Goal: Find specific page/section: Find specific page/section

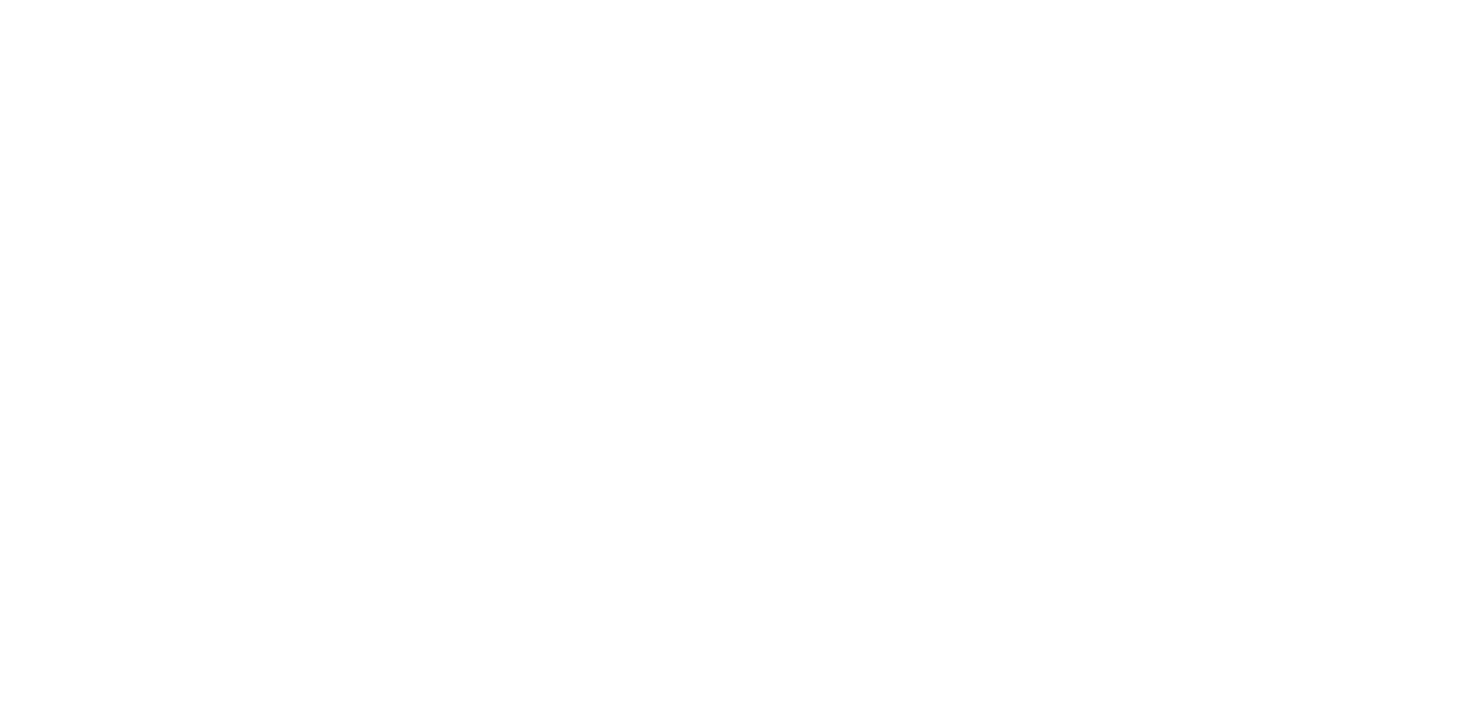
select select "Song"
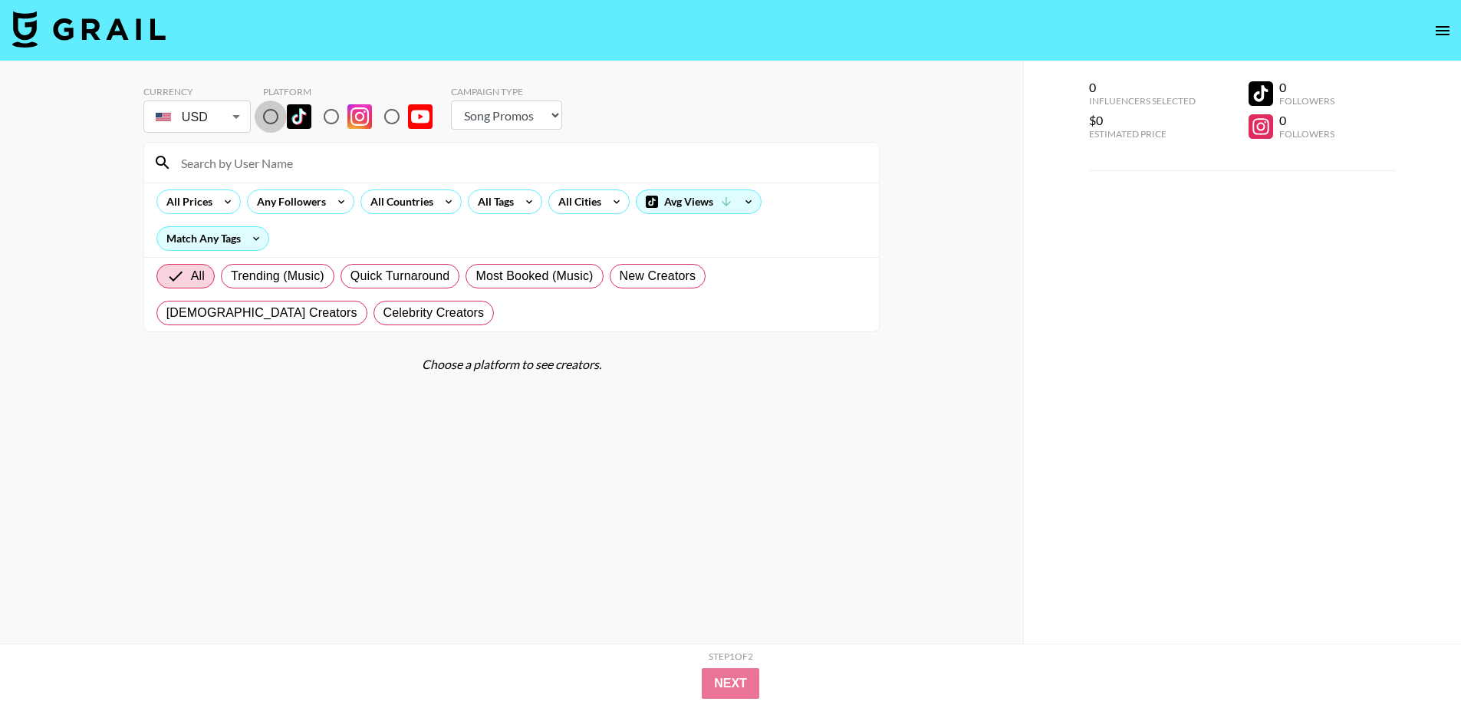
click at [272, 120] on input "radio" at bounding box center [271, 116] width 32 height 32
radio input "true"
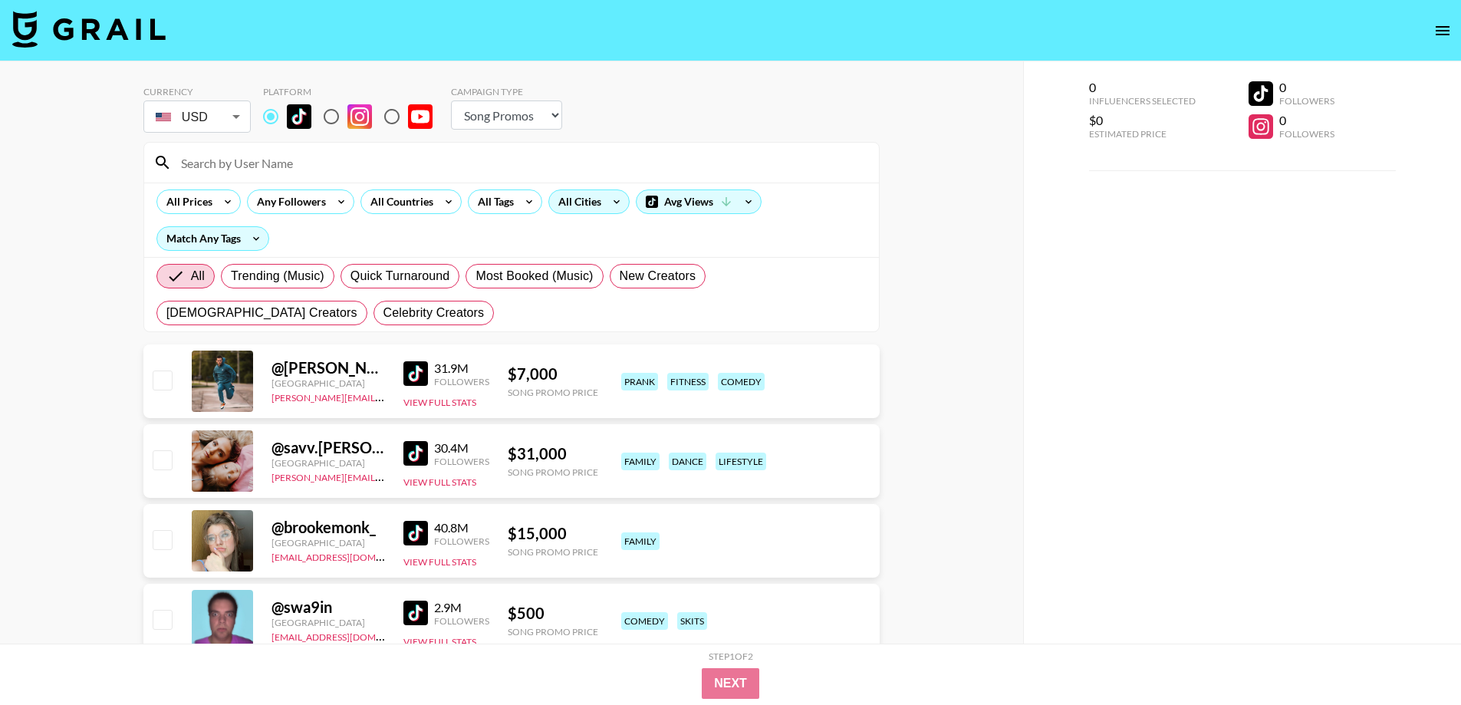
click at [589, 209] on div "All Cities" at bounding box center [576, 201] width 55 height 23
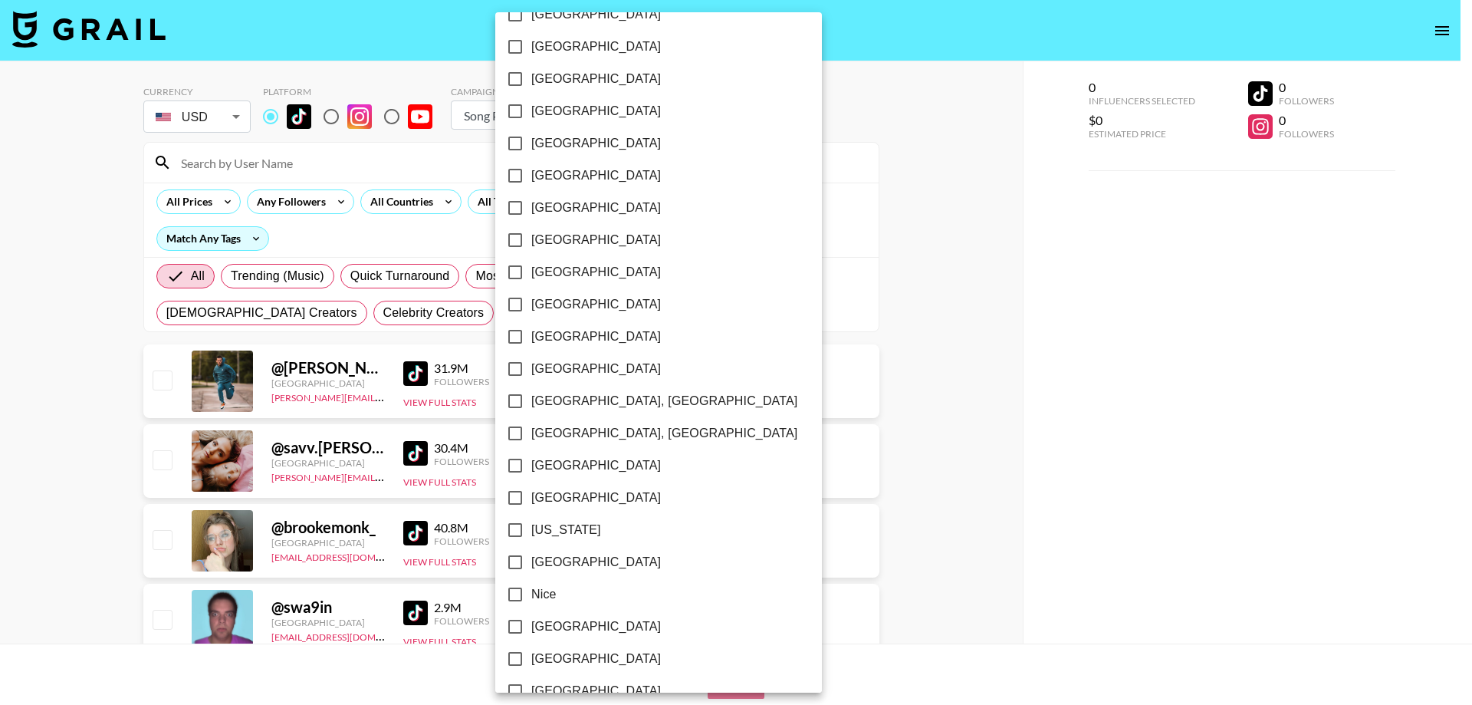
scroll to position [1143, 0]
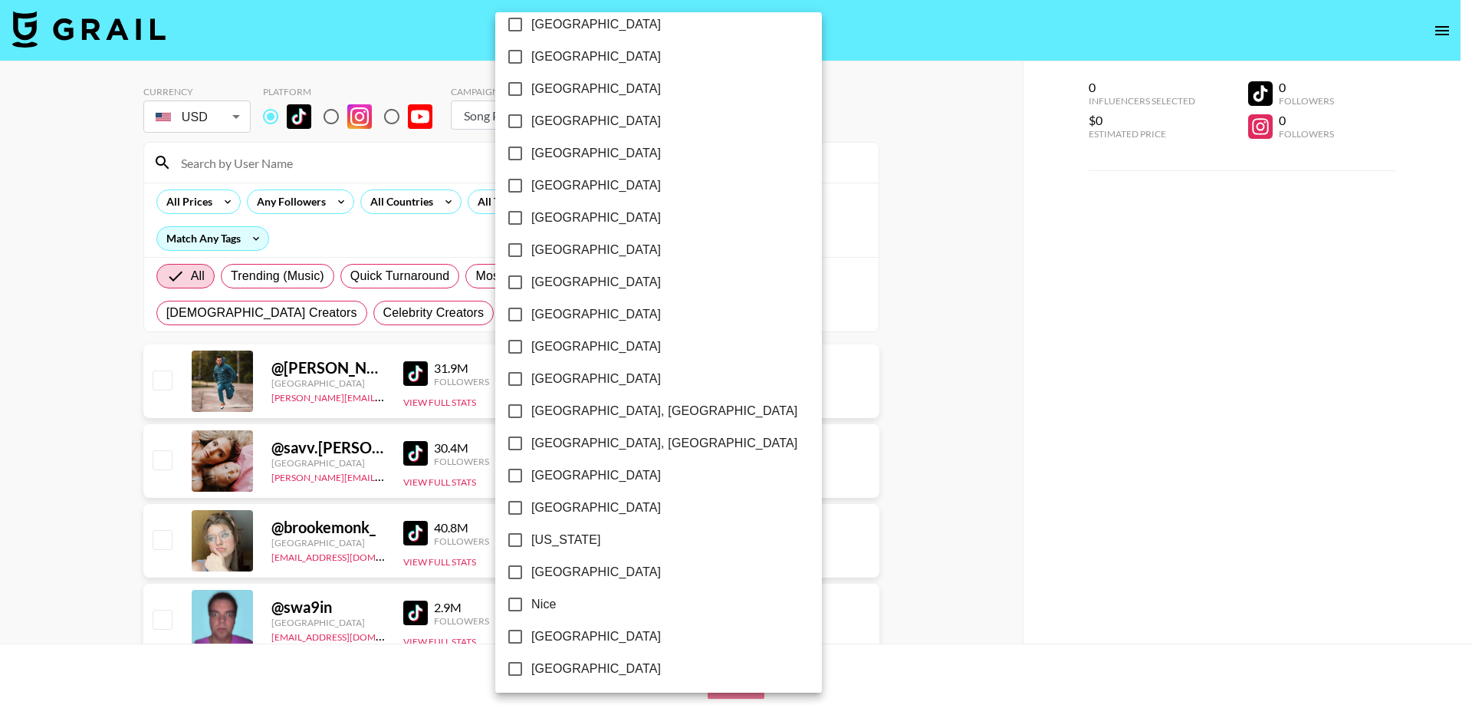
click at [1175, 281] on div at bounding box center [736, 352] width 1472 height 705
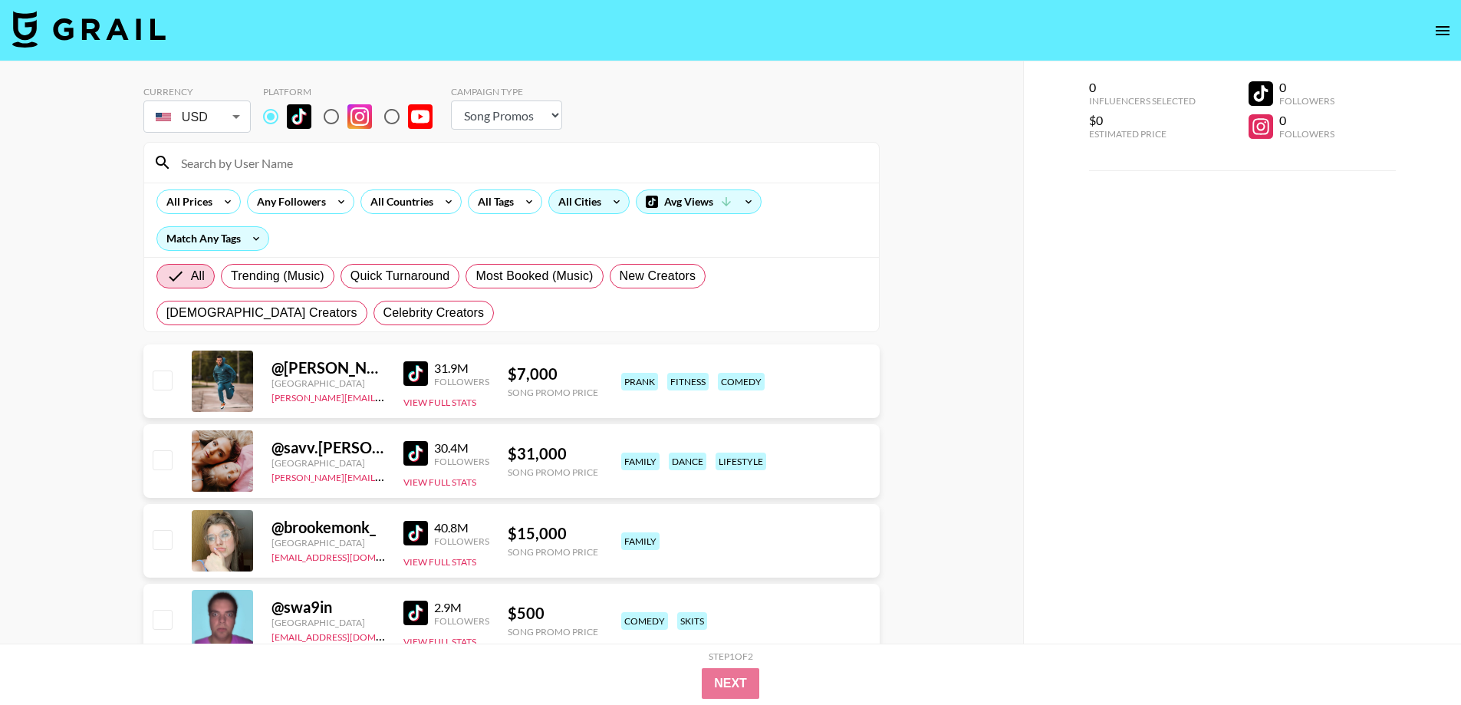
click at [605, 204] on icon at bounding box center [616, 201] width 25 height 23
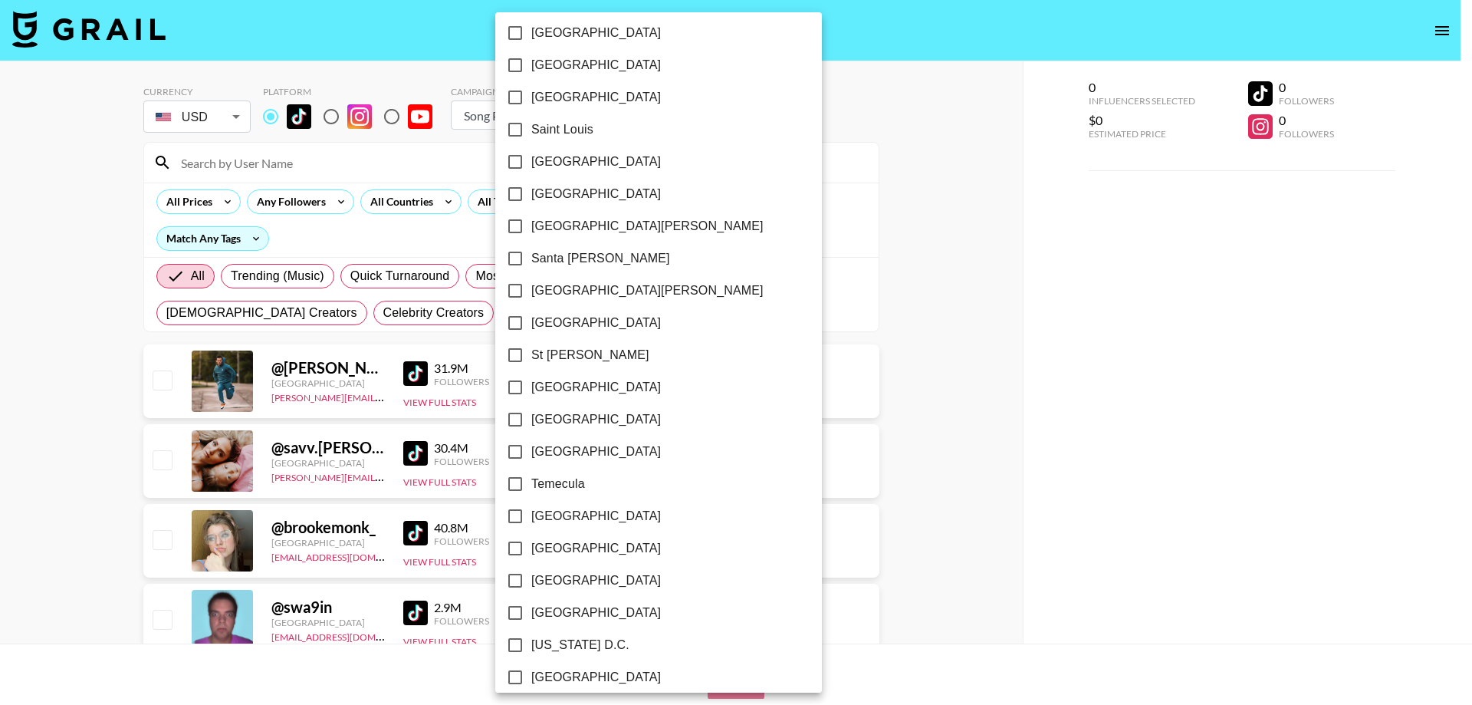
scroll to position [2082, 0]
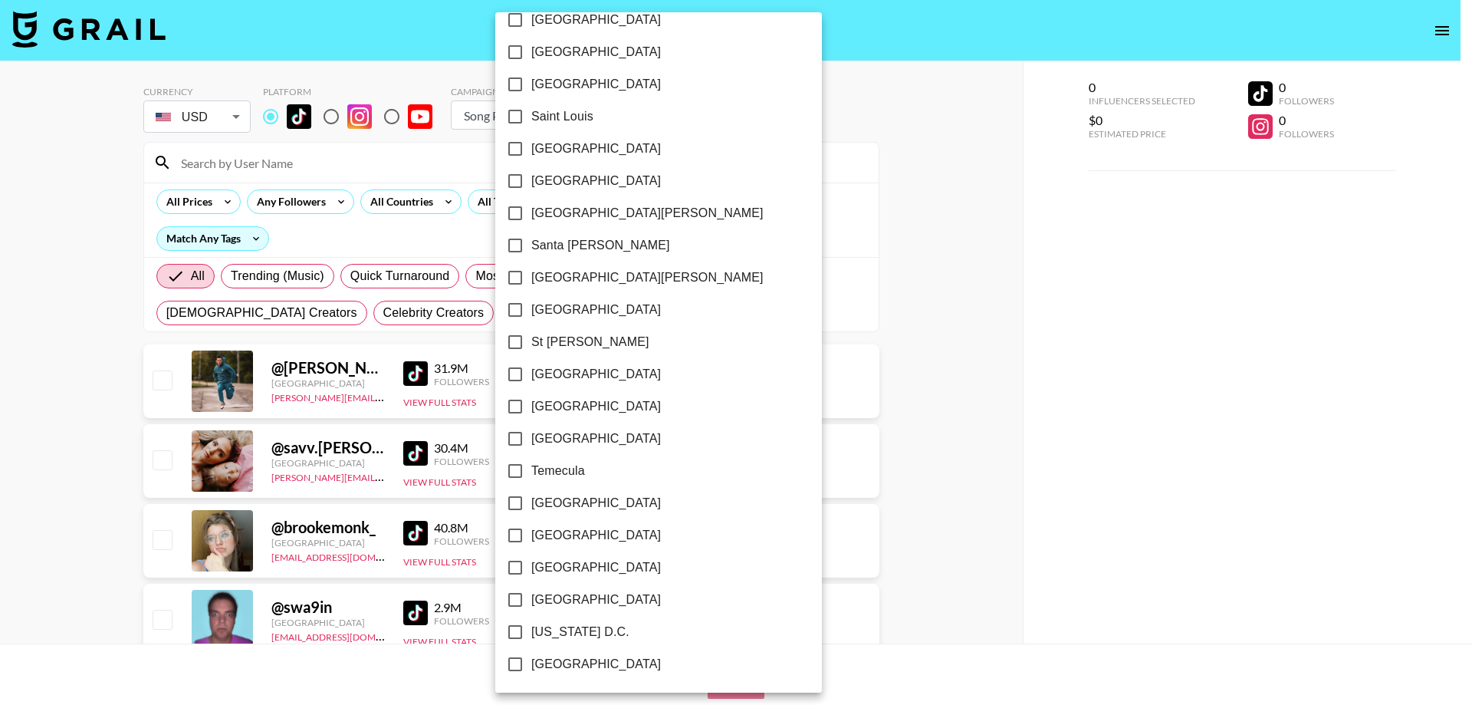
drag, startPoint x: 982, startPoint y: 363, endPoint x: 782, endPoint y: 370, distance: 200.2
click at [982, 364] on div at bounding box center [736, 352] width 1472 height 705
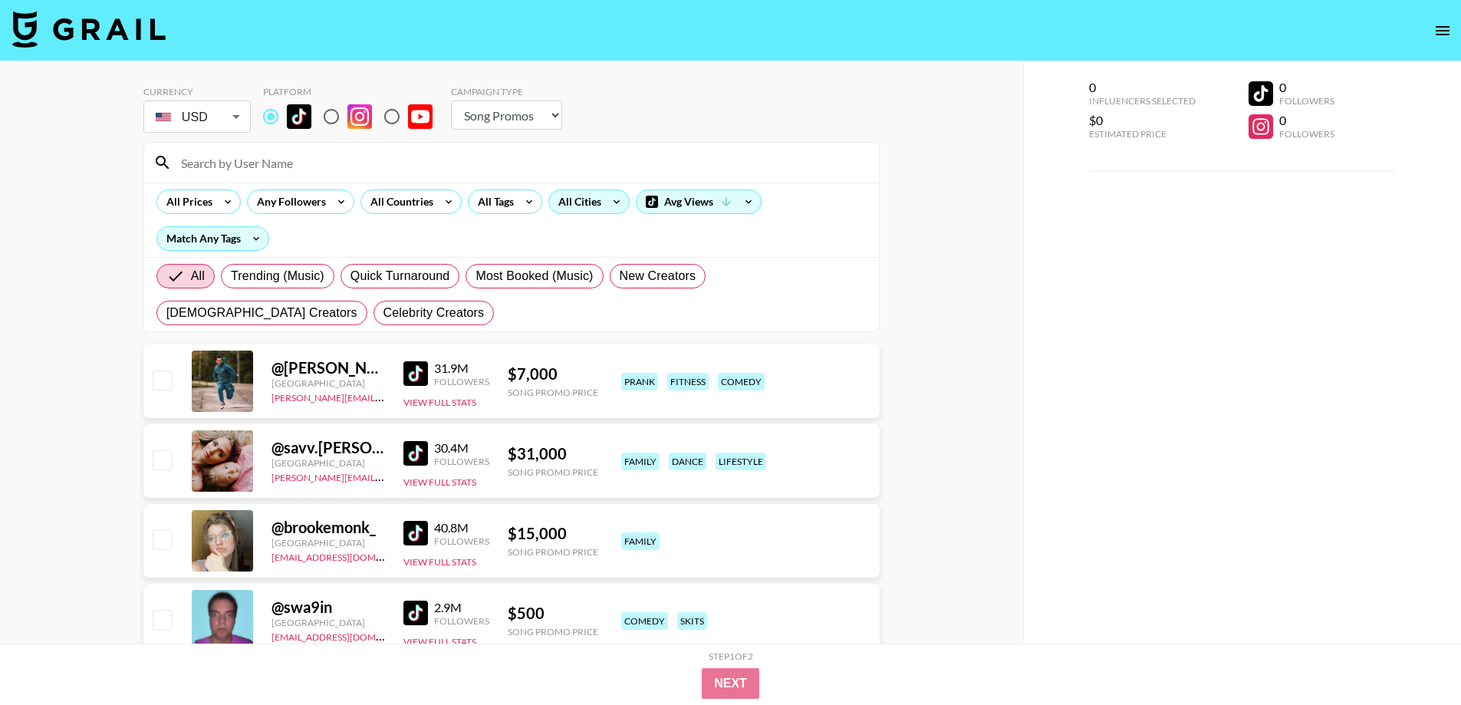
click at [577, 204] on div "All Cities" at bounding box center [576, 201] width 55 height 23
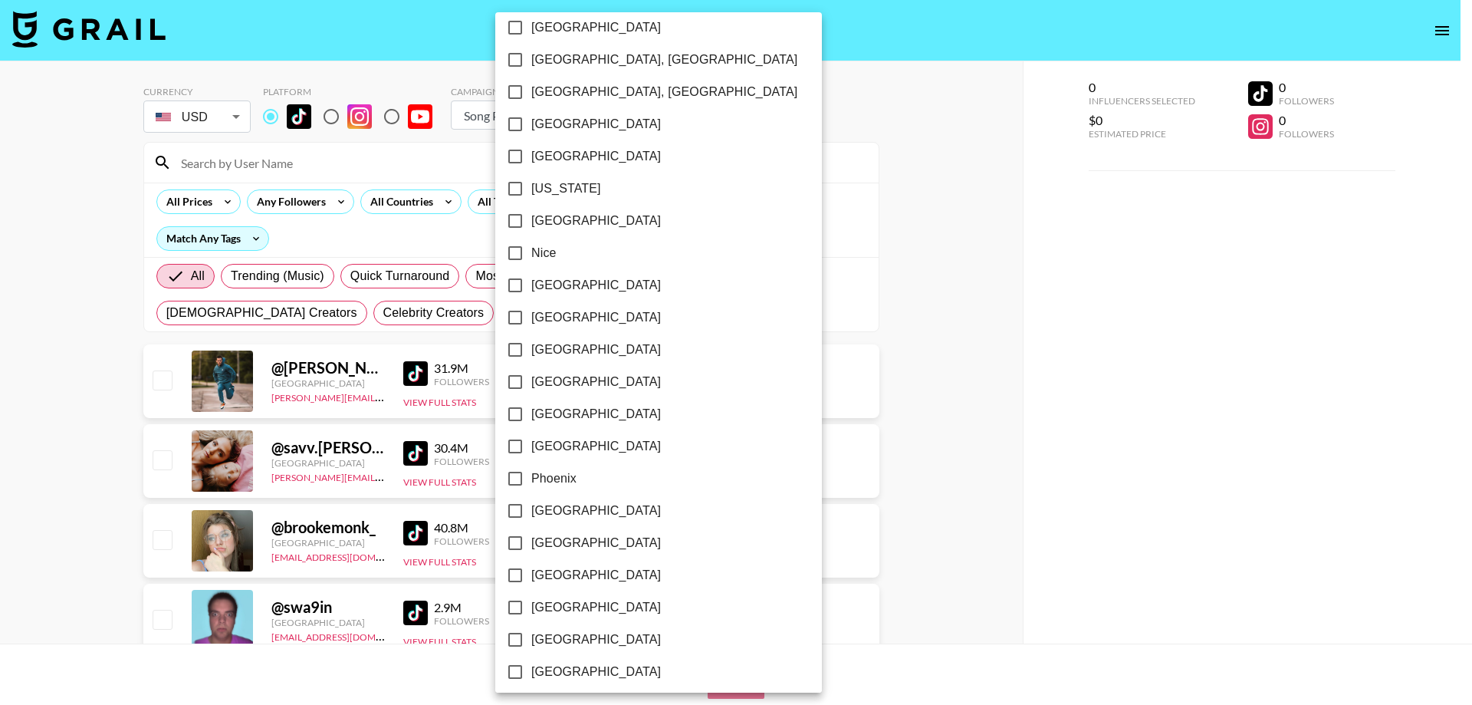
scroll to position [1526, 0]
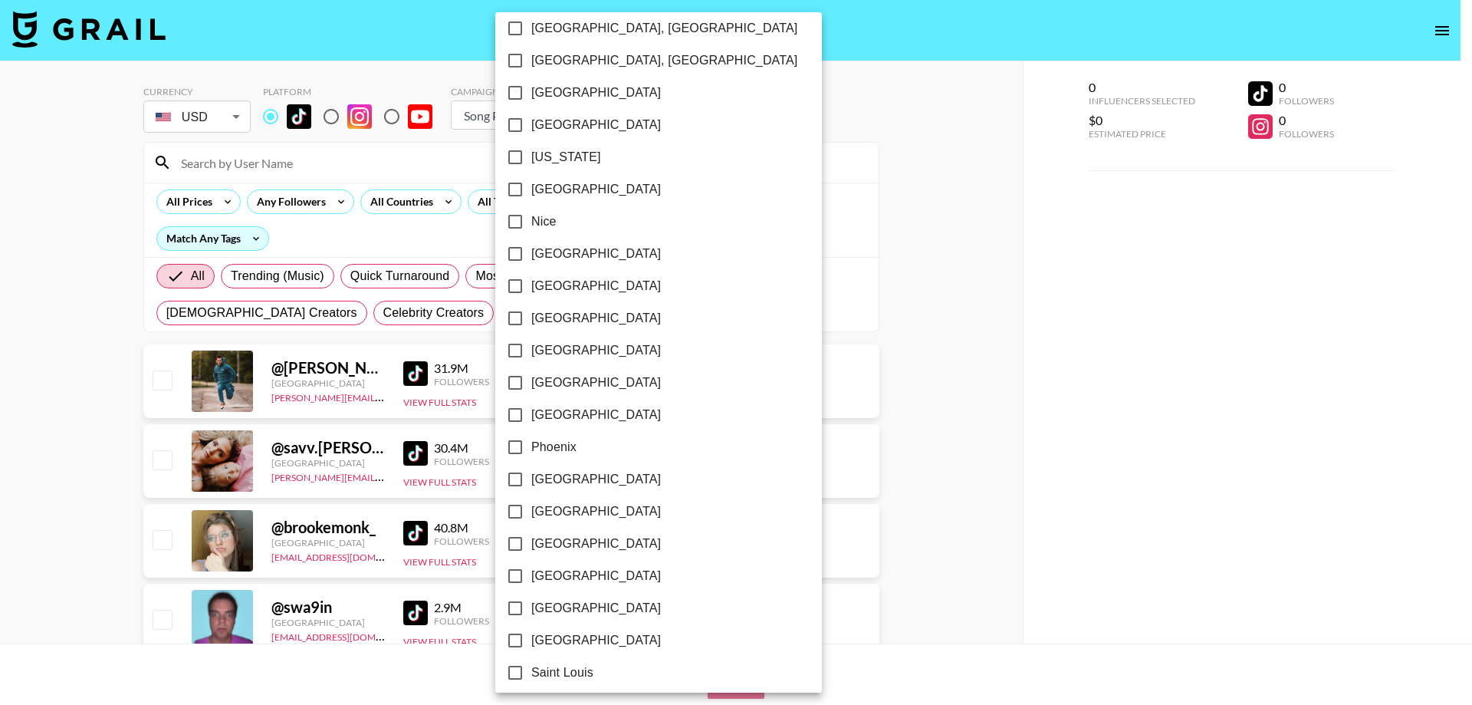
click at [557, 485] on span "[GEOGRAPHIC_DATA]" at bounding box center [596, 479] width 130 height 18
click at [531, 485] on input "[GEOGRAPHIC_DATA]" at bounding box center [515, 479] width 32 height 32
checkbox input "true"
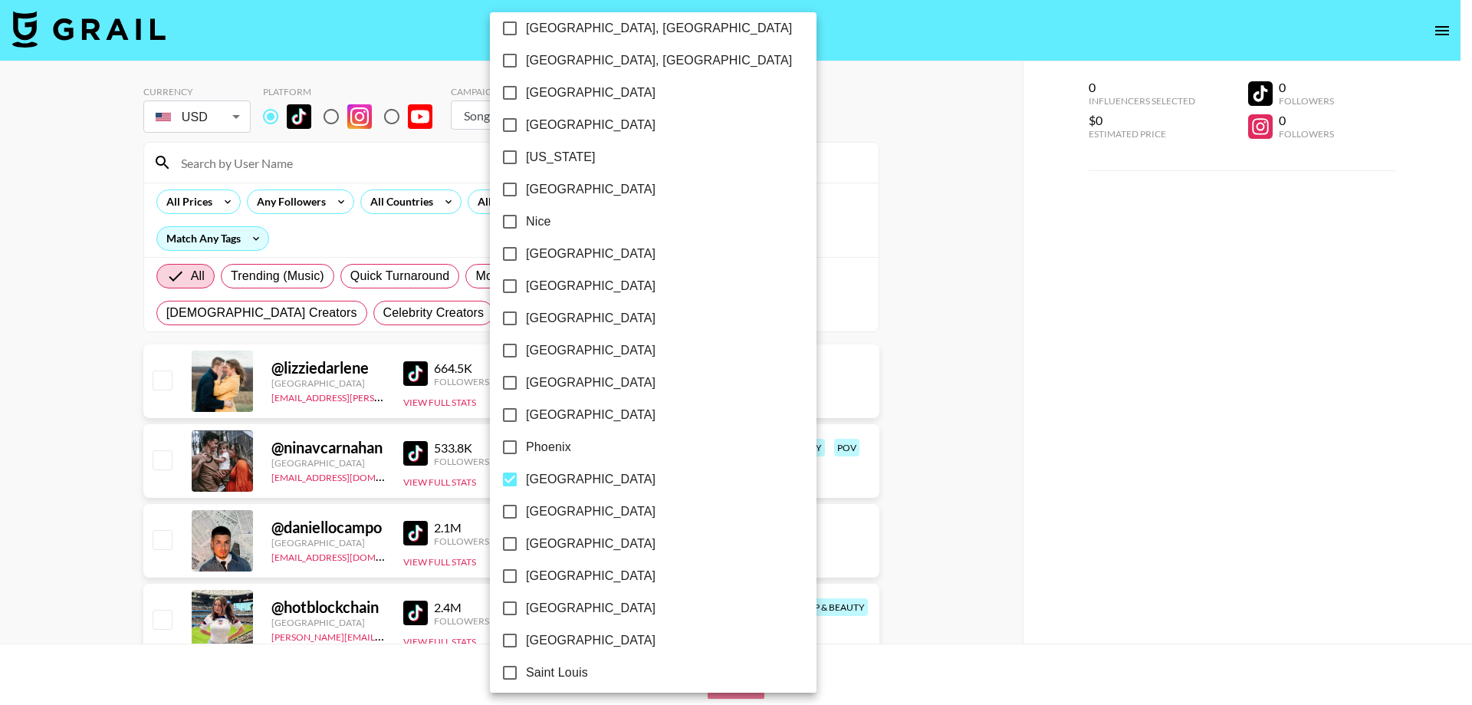
click at [548, 418] on span "[GEOGRAPHIC_DATA]" at bounding box center [591, 415] width 130 height 18
click at [526, 418] on input "[GEOGRAPHIC_DATA]" at bounding box center [510, 415] width 32 height 32
checkbox input "true"
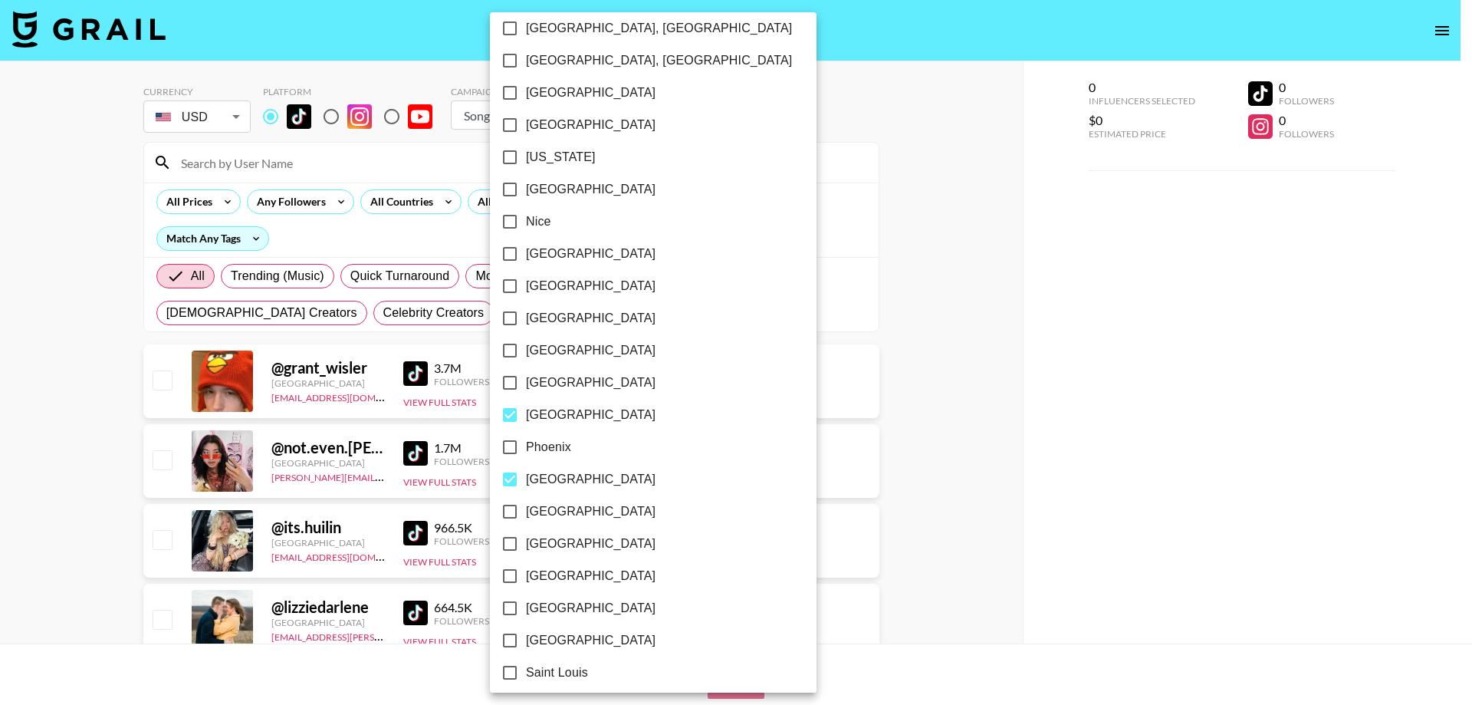
click at [133, 309] on div at bounding box center [736, 352] width 1472 height 705
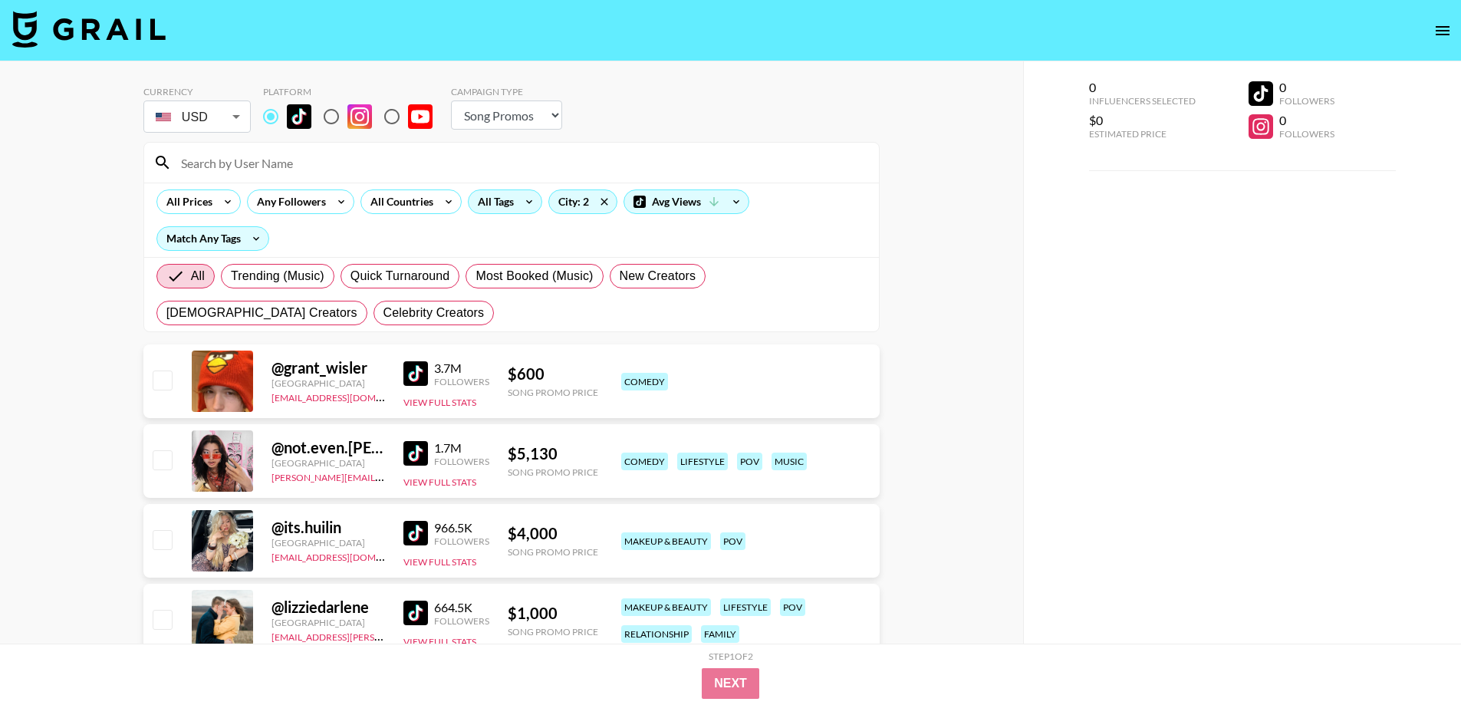
click at [511, 204] on div "All Tags" at bounding box center [492, 201] width 48 height 23
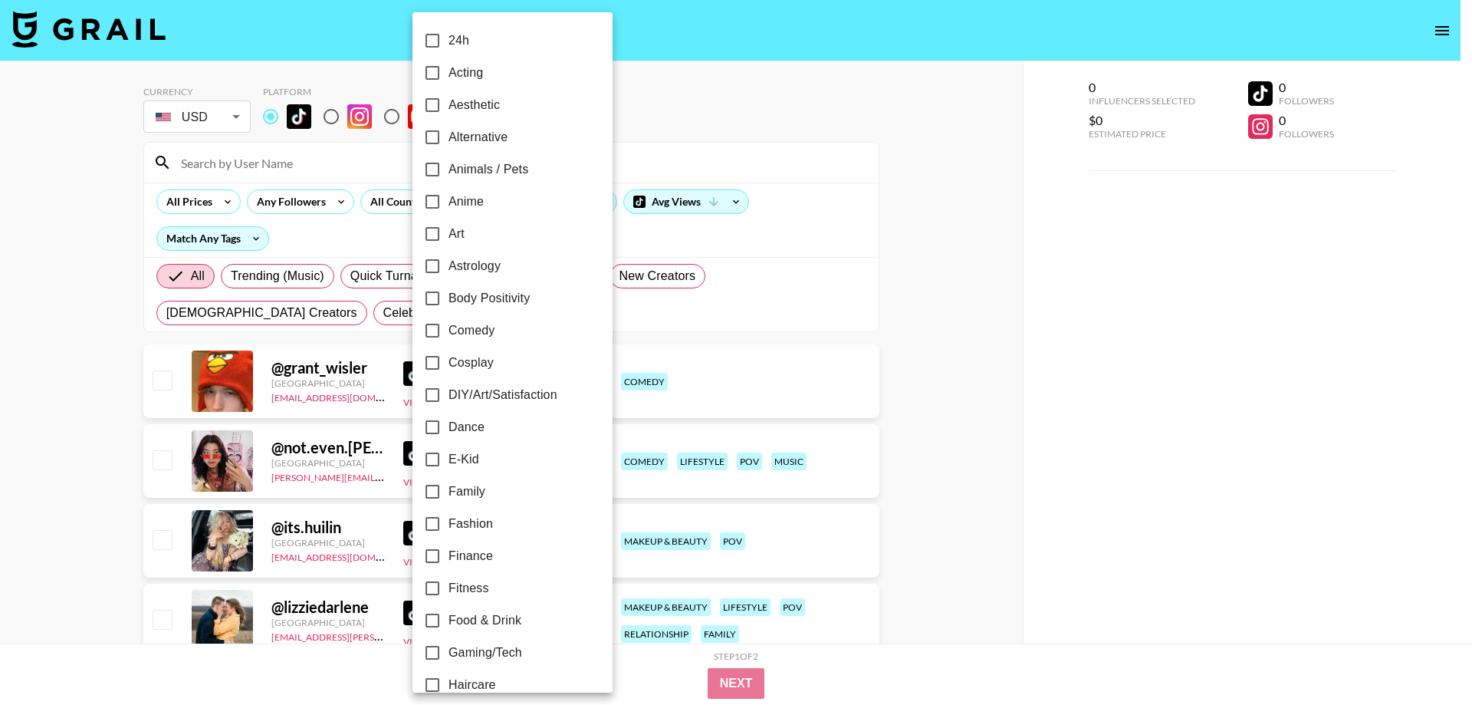
click at [495, 140] on span "Alternative" at bounding box center [478, 137] width 59 height 18
click at [449, 140] on input "Alternative" at bounding box center [432, 137] width 32 height 32
checkbox input "true"
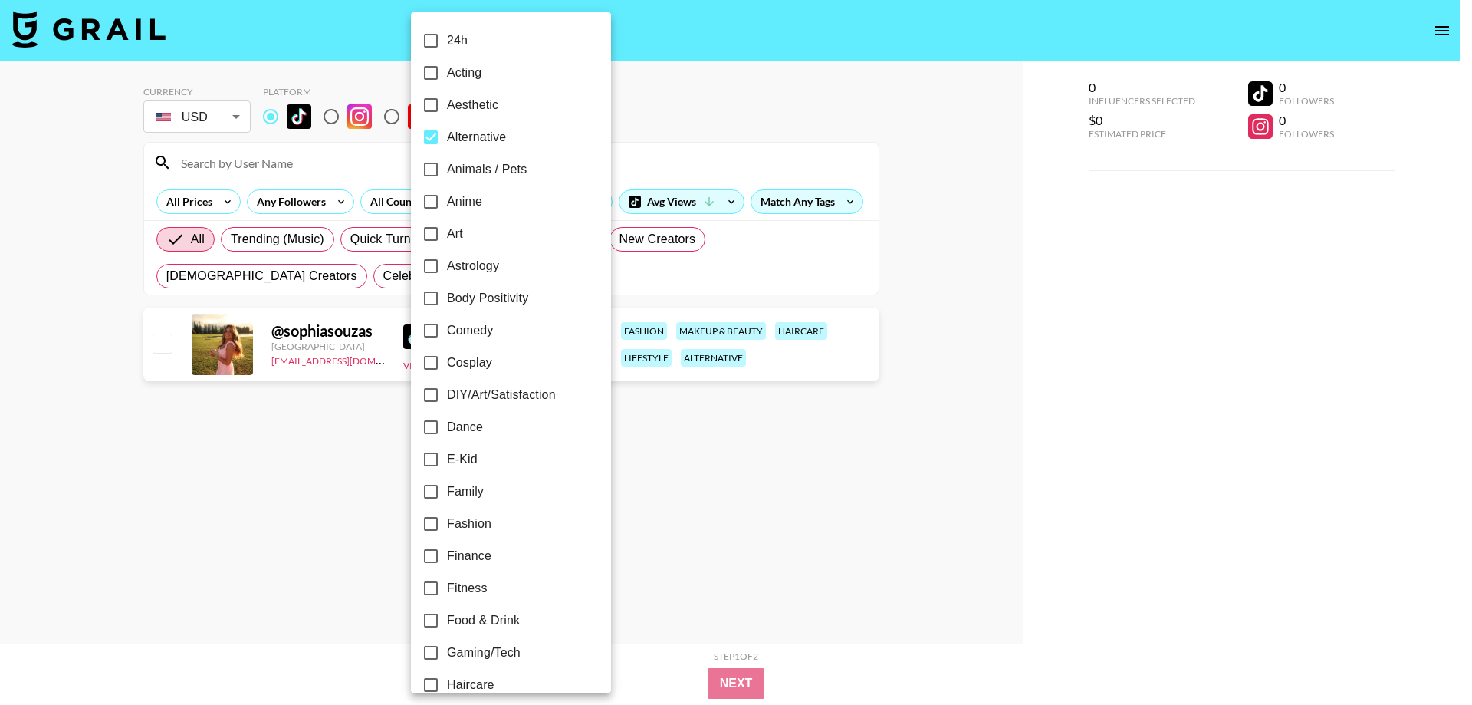
click at [302, 462] on div at bounding box center [736, 352] width 1472 height 705
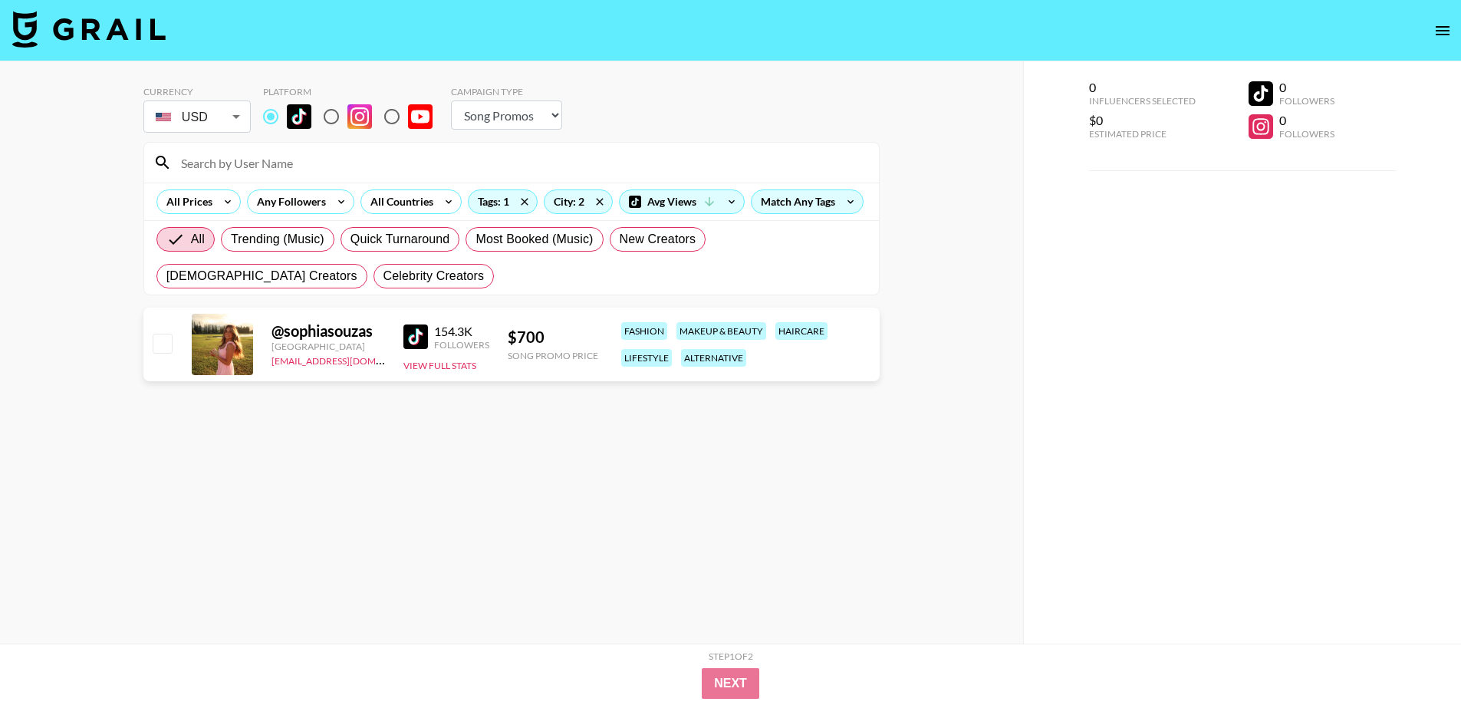
click at [420, 325] on img at bounding box center [415, 336] width 25 height 25
click at [606, 202] on icon at bounding box center [599, 201] width 25 height 23
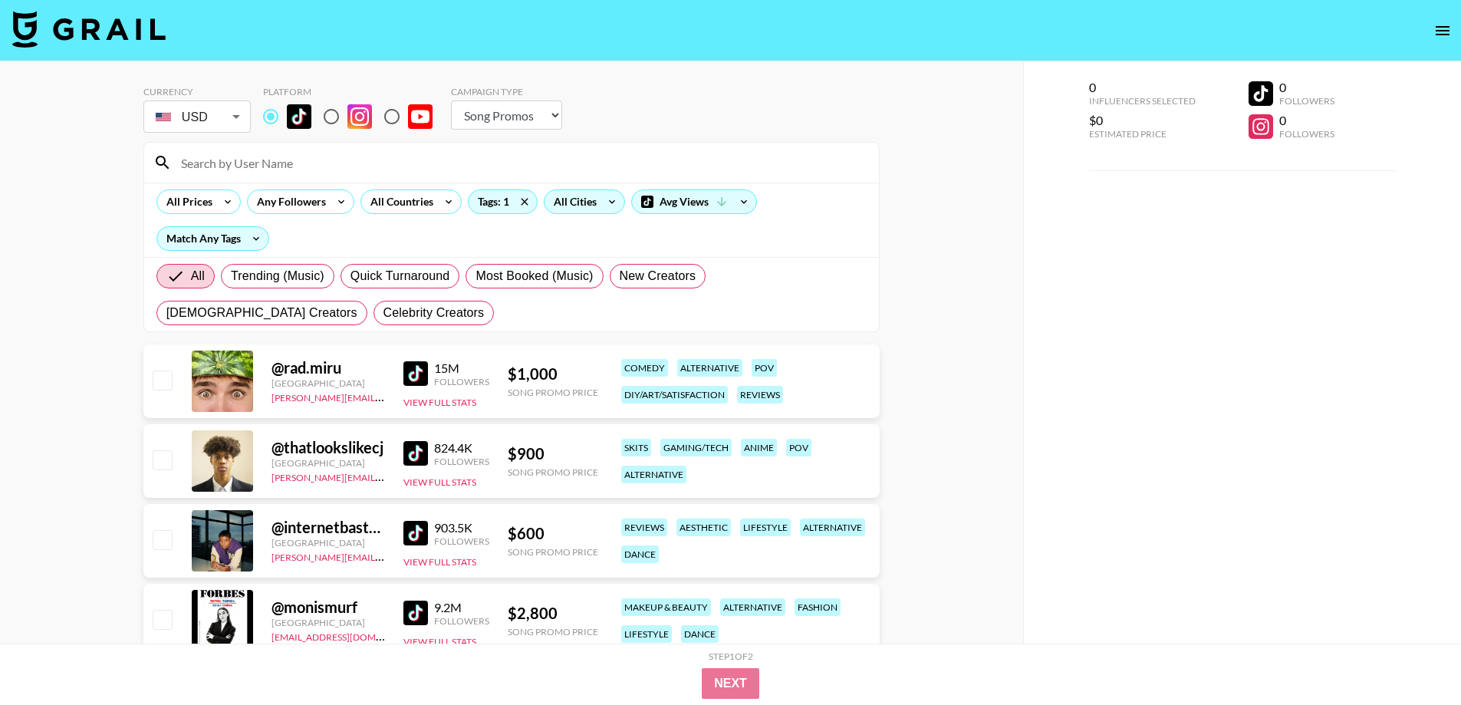
click at [599, 204] on div "All Cities" at bounding box center [584, 201] width 81 height 25
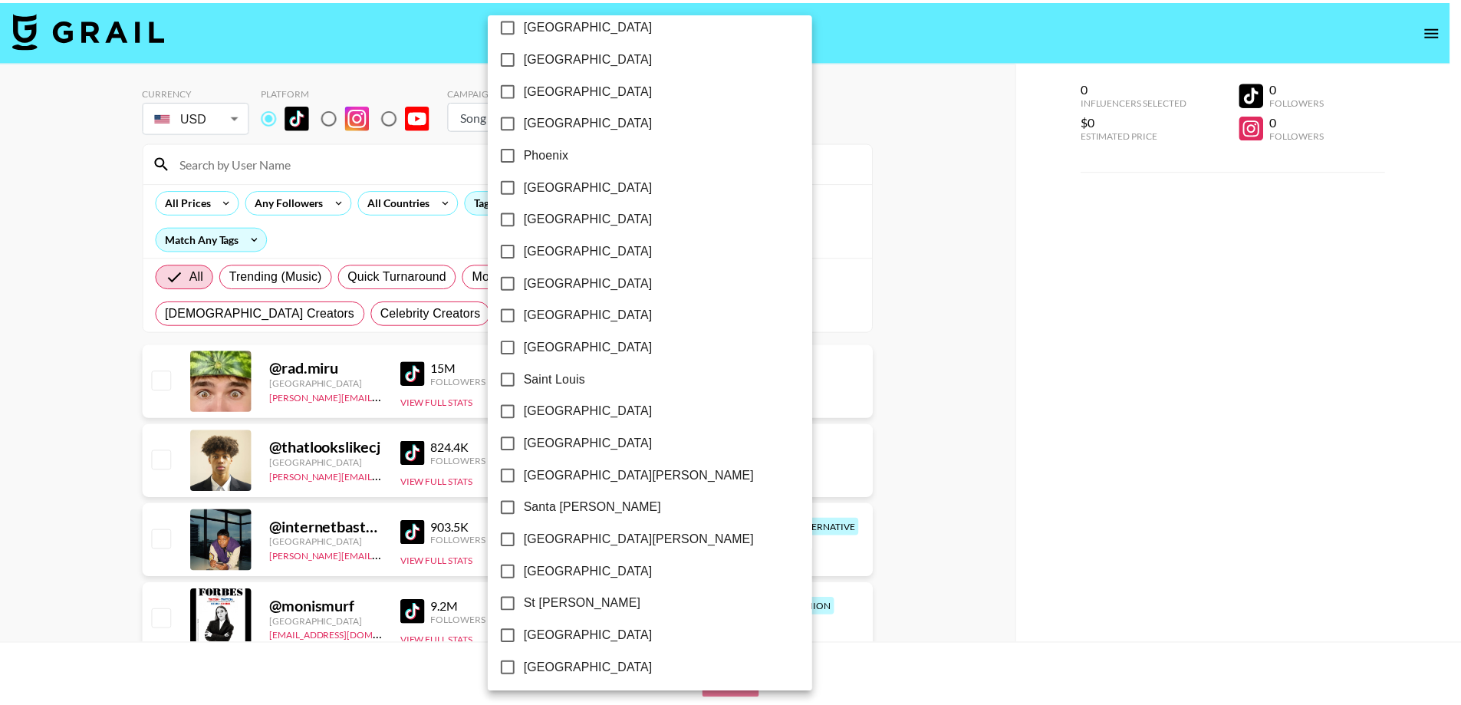
scroll to position [1809, 0]
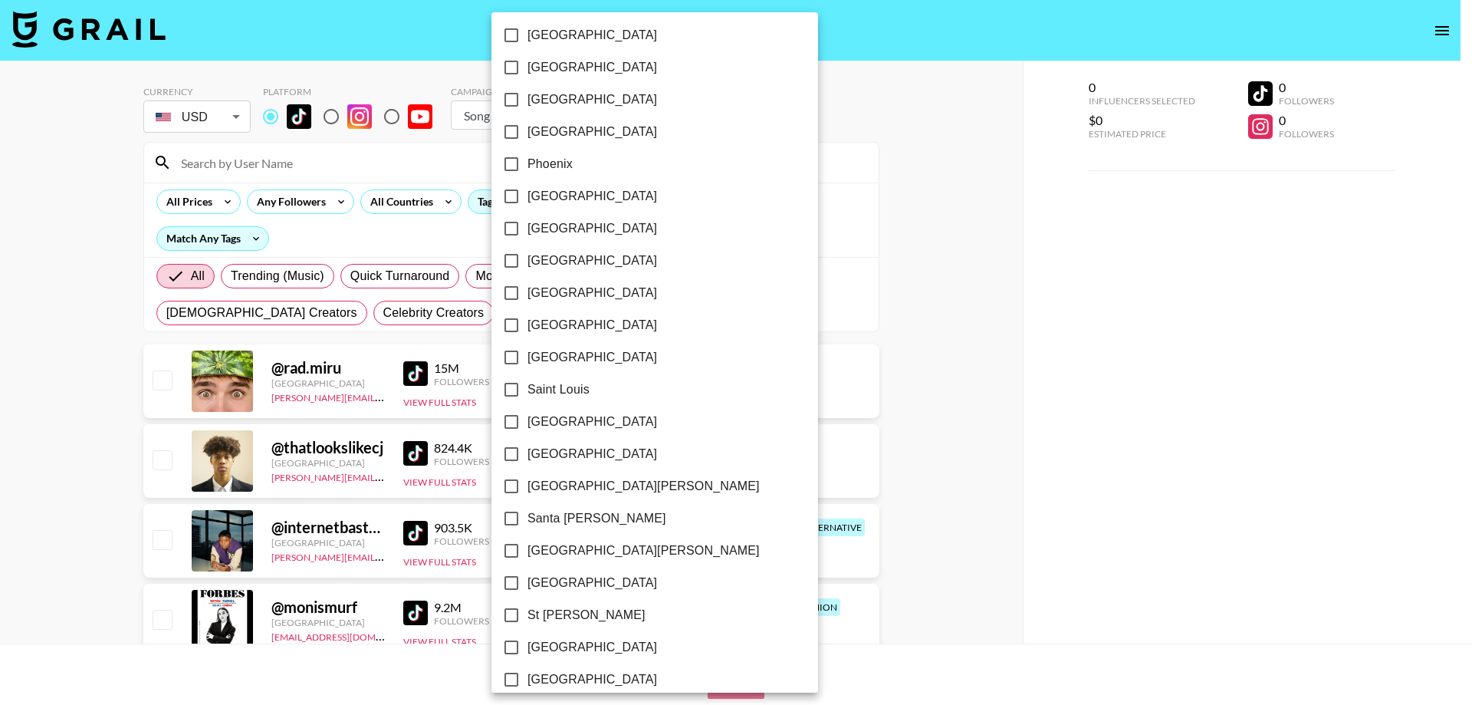
click at [27, 509] on div at bounding box center [736, 352] width 1472 height 705
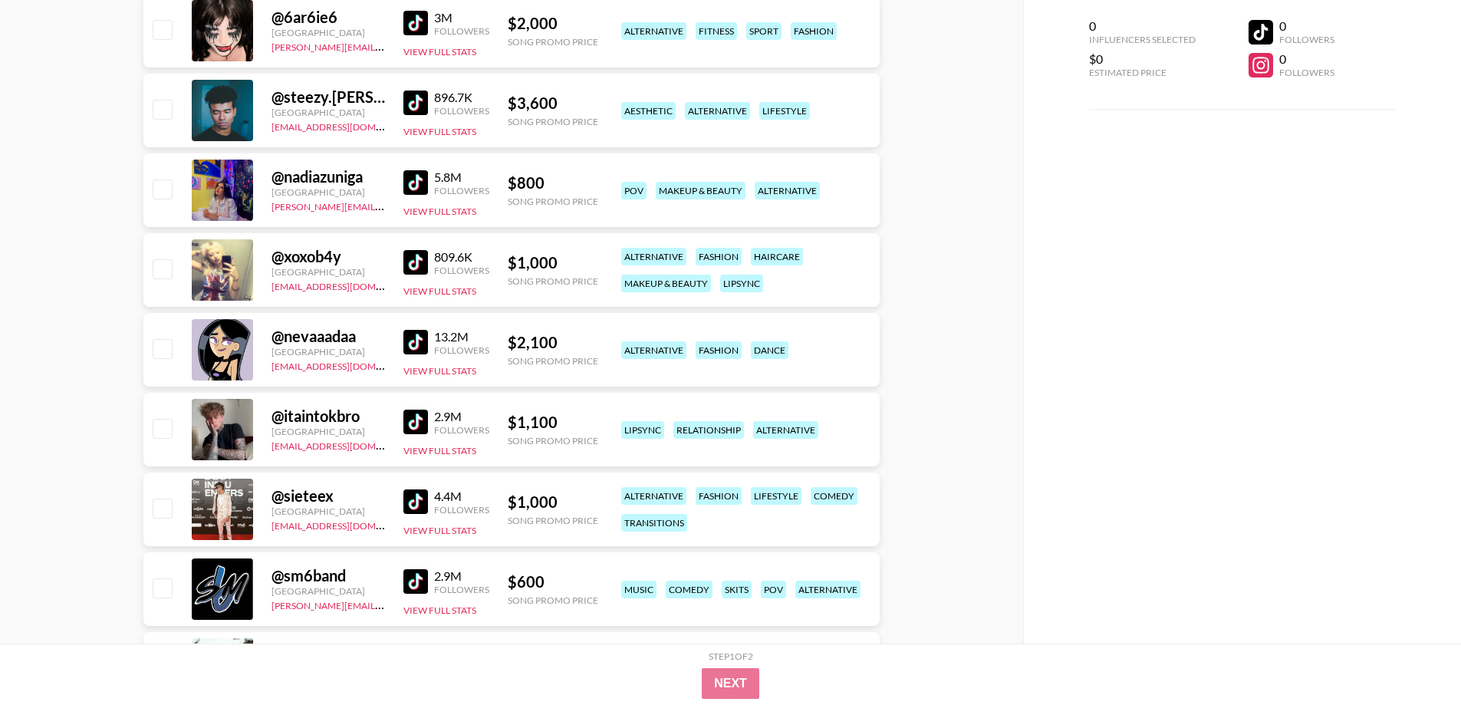
scroll to position [895, 0]
